Goal: Task Accomplishment & Management: Complete application form

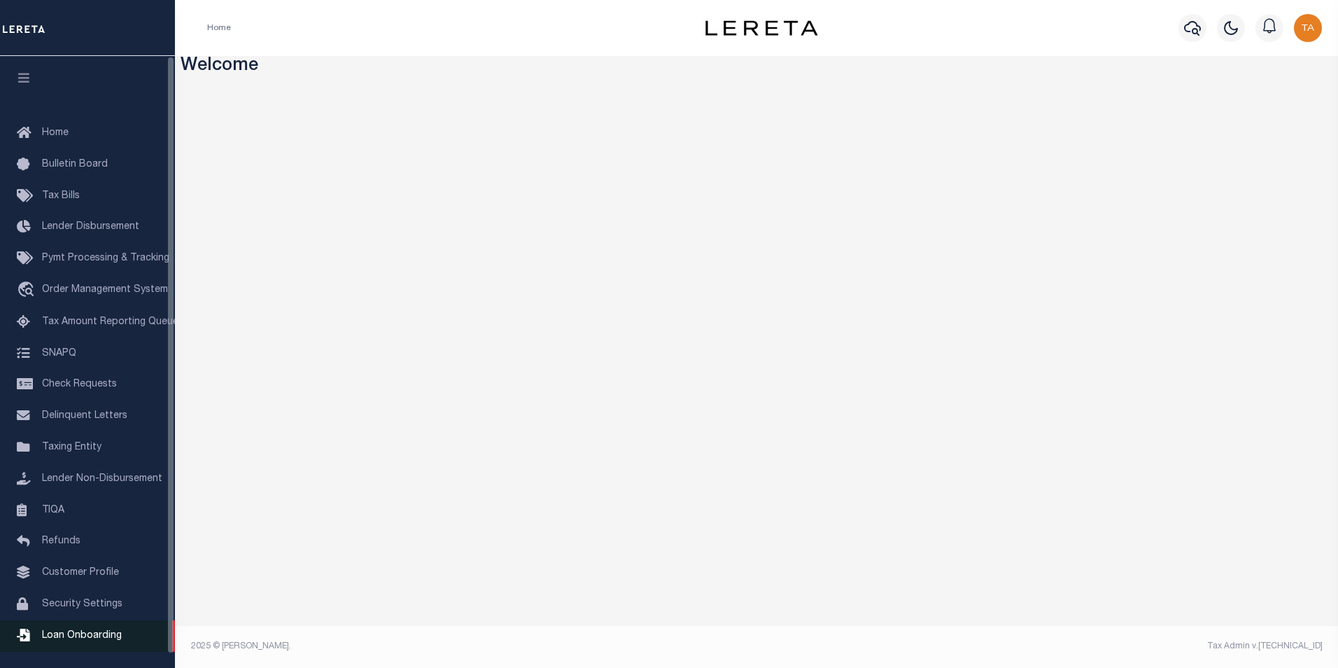
click at [62, 640] on span "Loan Onboarding" at bounding box center [82, 636] width 80 height 10
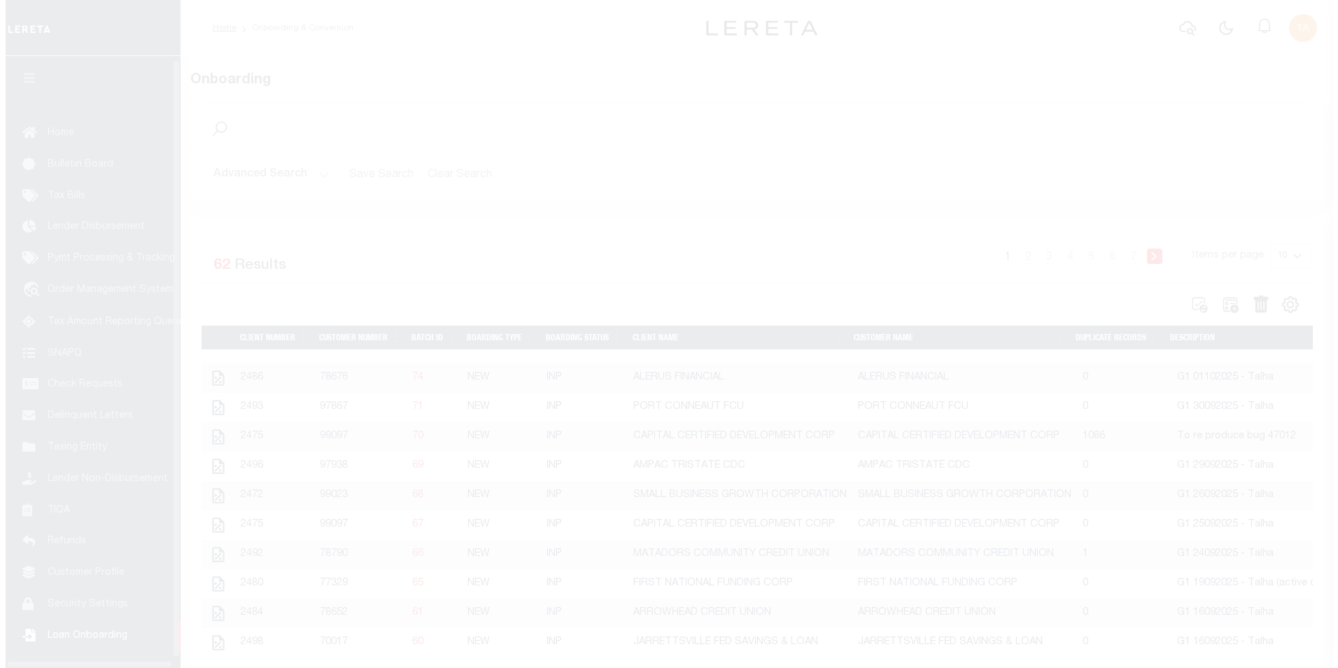
scroll to position [14, 0]
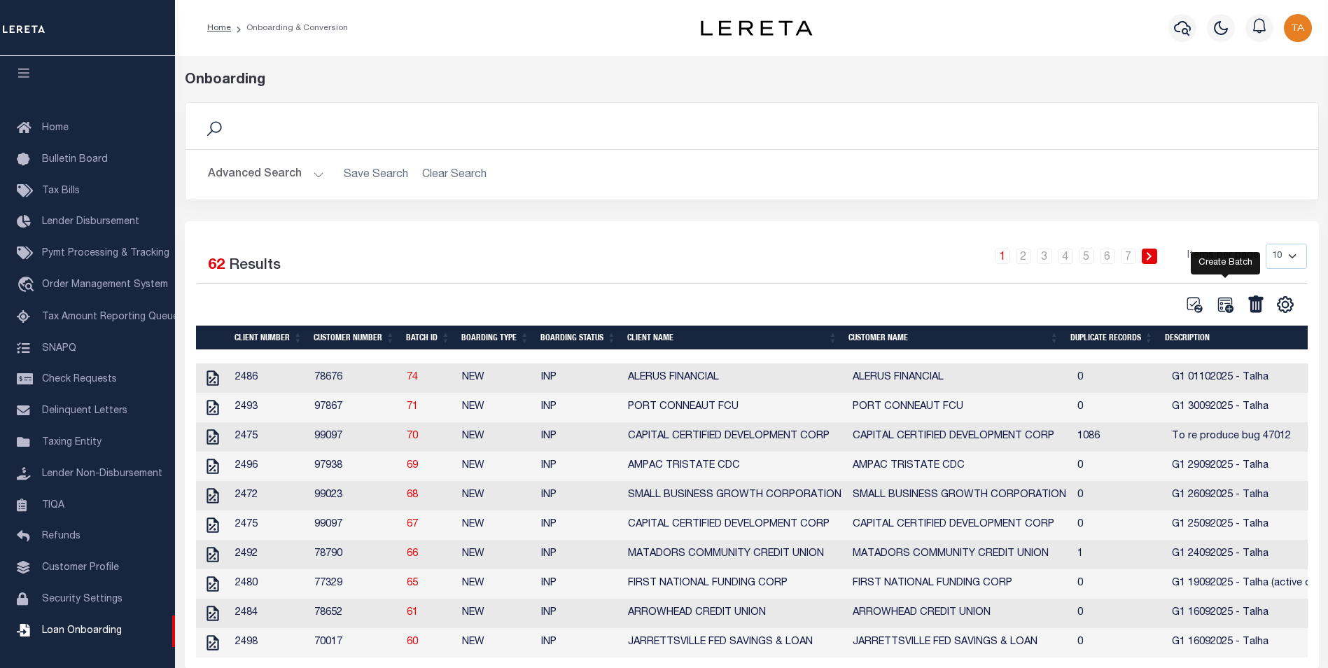
click at [1221, 309] on icon at bounding box center [1224, 304] width 15 height 15
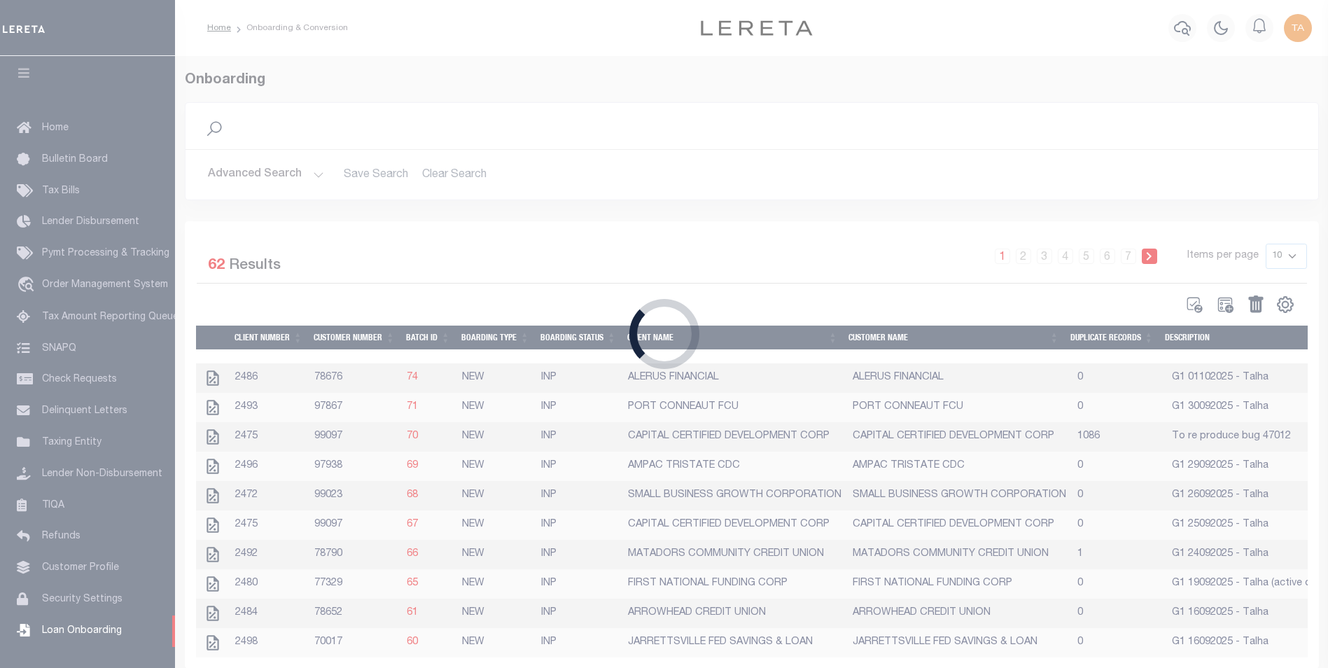
select select
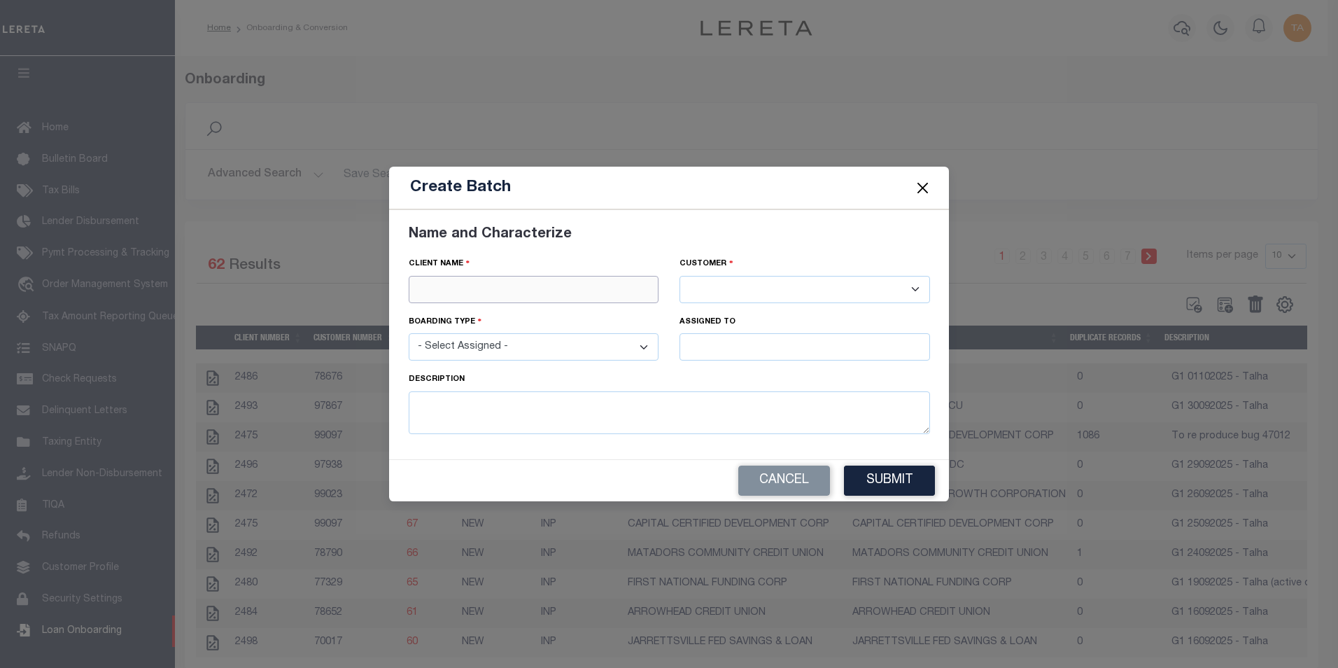
click at [503, 287] on input "text" at bounding box center [534, 289] width 251 height 27
paste input "FIRST SECURITY STATE BANK"
click at [508, 310] on div "FIRST SECURITY STATE BANK" at bounding box center [533, 314] width 249 height 22
type input "FIRST SECURITY STATE BANK"
click at [490, 352] on select "- Select Assigned - NEW - New Loan REF - Refinance Loan CWF - Conversion with F…" at bounding box center [534, 346] width 251 height 27
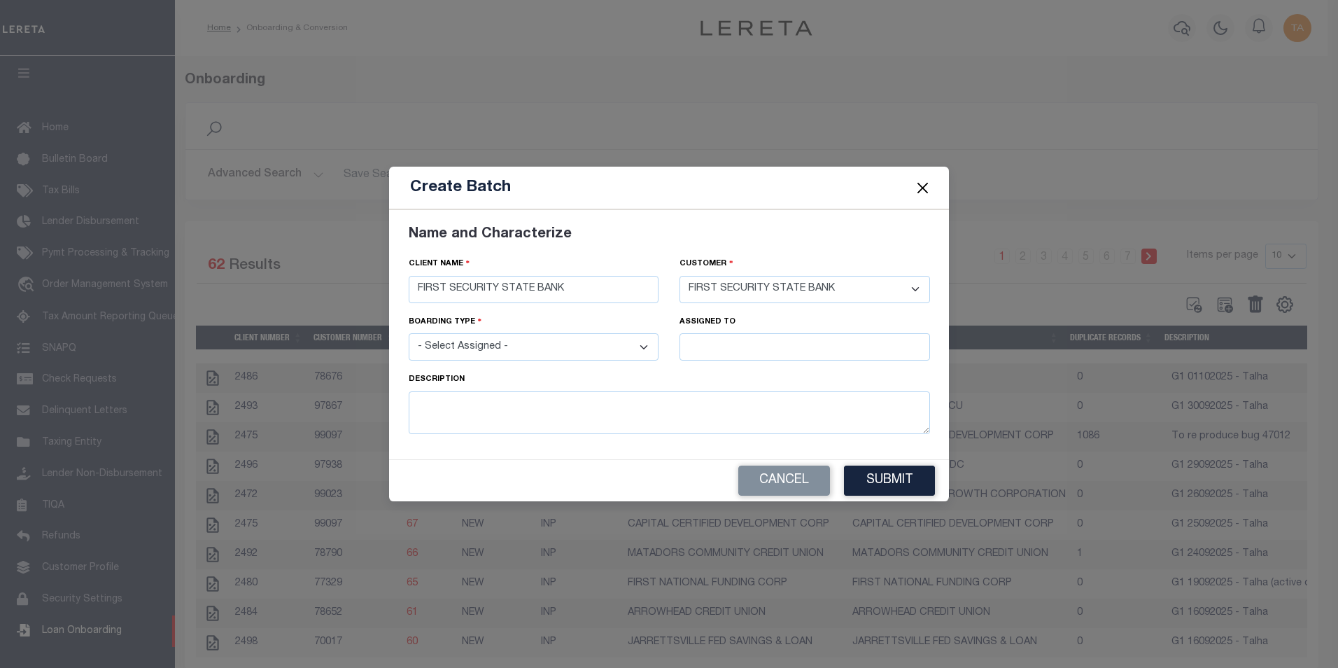
select select "NEW"
click at [409, 333] on select "- Select Assigned - NEW - New Loan REF - Refinance Loan CWF - Conversion with F…" at bounding box center [534, 346] width 251 height 27
click at [708, 344] on input "text" at bounding box center [805, 346] width 251 height 27
type input "[PERSON_NAME]"
click at [722, 374] on div "[PERSON_NAME]" at bounding box center [804, 373] width 249 height 22
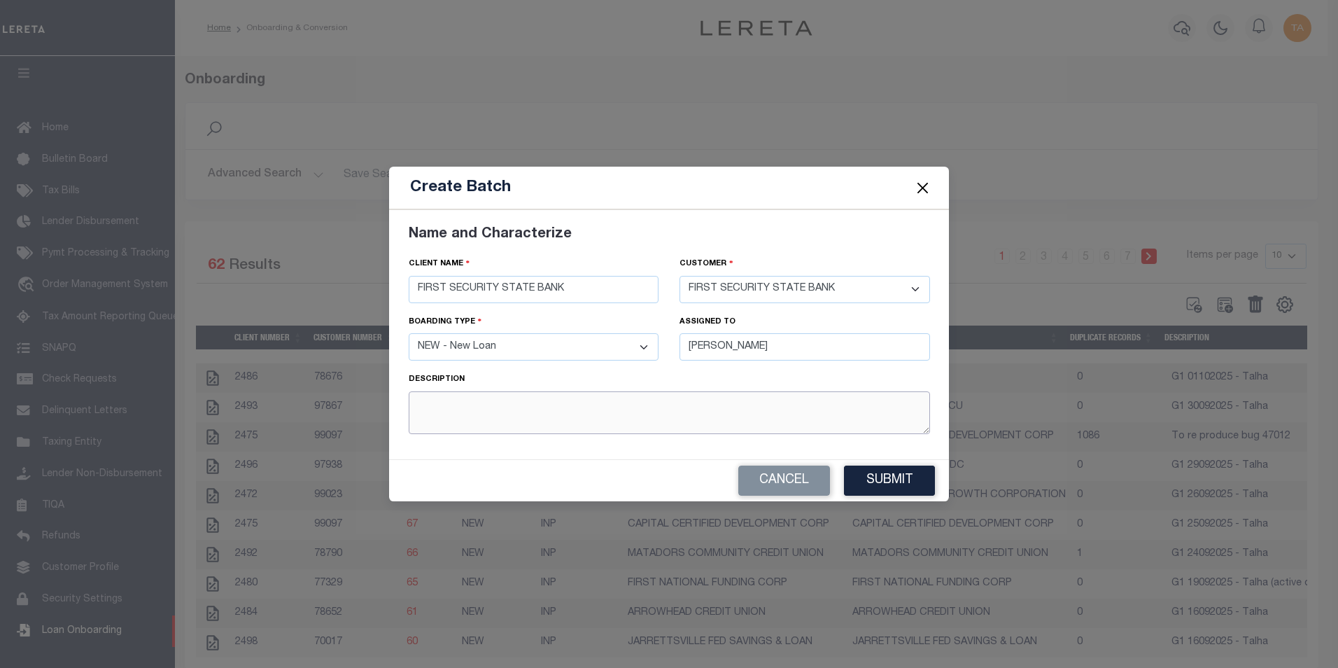
click at [493, 402] on textarea at bounding box center [669, 412] width 521 height 43
type textarea "G1 09102025 - Talha"
click at [875, 486] on button "Submit" at bounding box center [889, 480] width 91 height 30
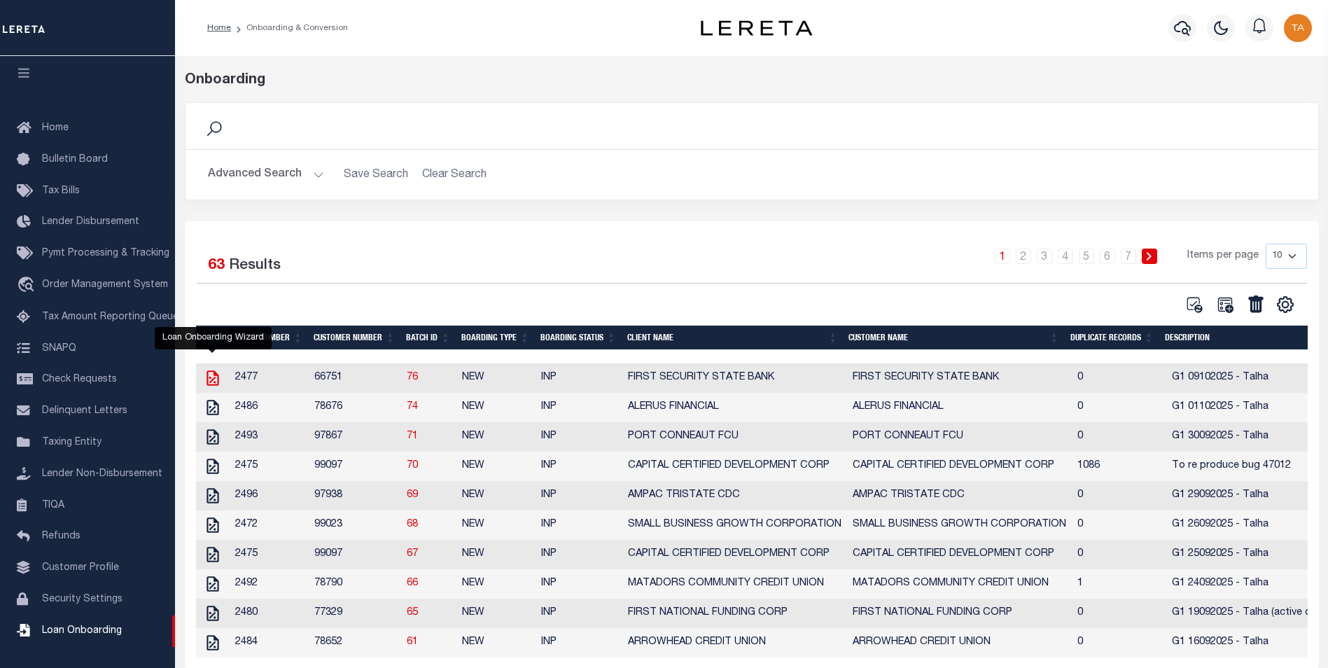
click at [204, 379] on icon at bounding box center [213, 378] width 18 height 18
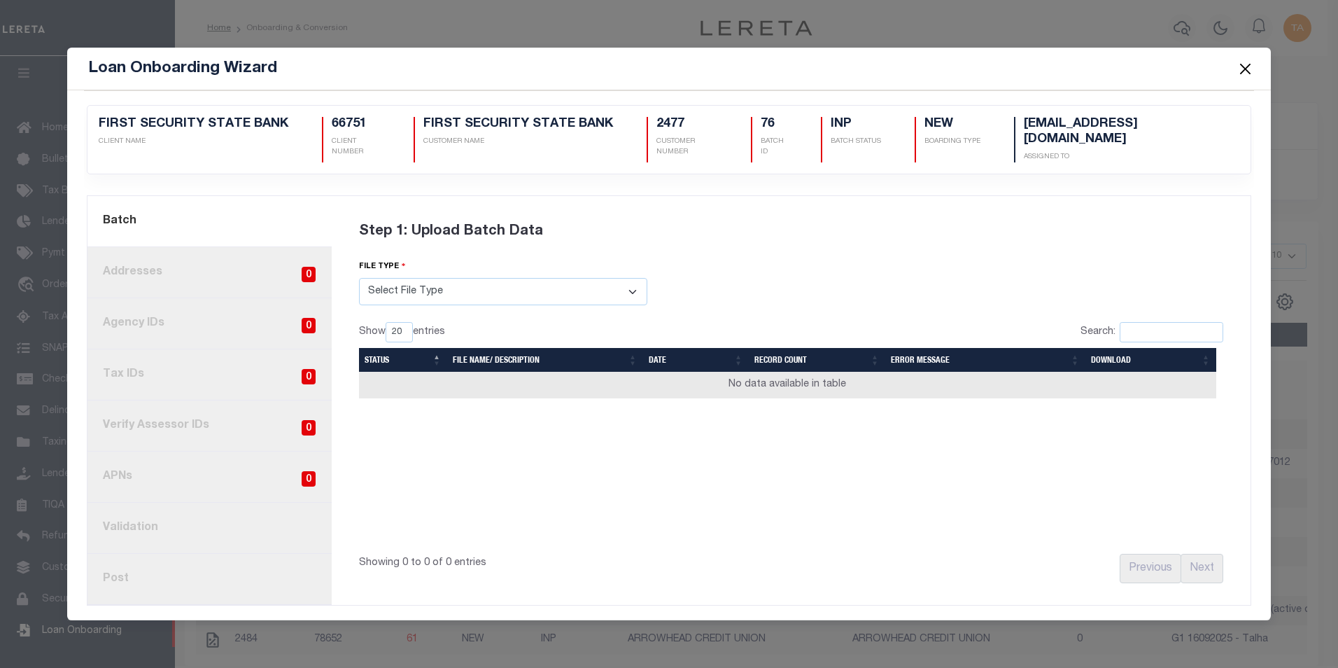
click at [453, 297] on select "Select File Type Lereta Lereta Conversion Zip" at bounding box center [503, 291] width 288 height 27
select select "LERETA"
click at [359, 278] on select "Select File Type Lereta Lereta Conversion Zip" at bounding box center [503, 291] width 288 height 27
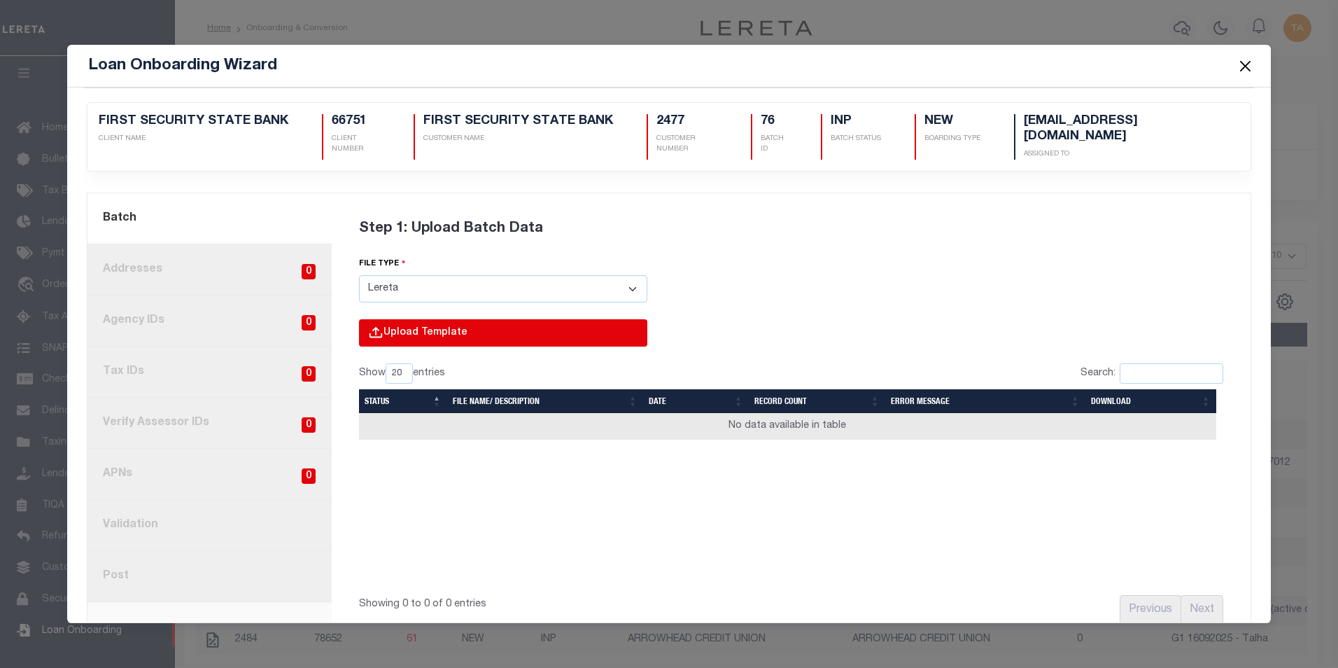
click at [430, 327] on input "file" at bounding box center [314, 347] width 666 height 57
type input "C:\fakepath\Lender-66751-Lien.csv"
